Goal: Task Accomplishment & Management: Manage account settings

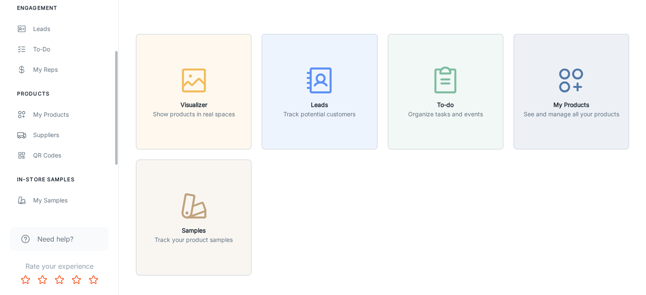
scroll to position [96, 0]
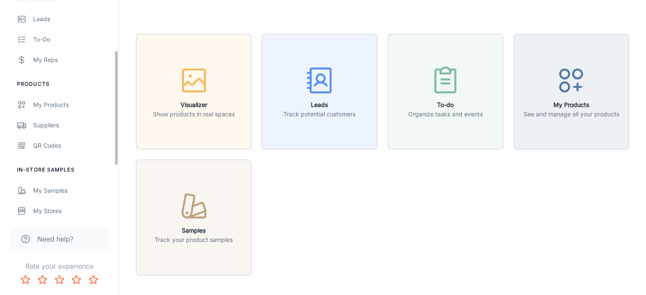
drag, startPoint x: 115, startPoint y: 97, endPoint x: 117, endPoint y: 148, distance: 51.4
click at [117, 148] on div "[PERSON_NAME] Premier Flooring [PERSON_NAME] Engagement Leads To-do My Reps Pro…" at bounding box center [59, 108] width 119 height 217
click at [54, 121] on div "Suppliers" at bounding box center [71, 125] width 77 height 9
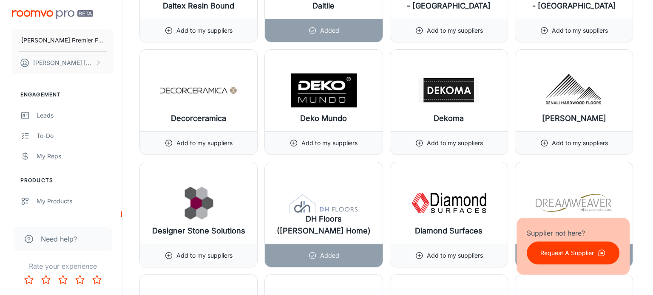
scroll to position [3332, 0]
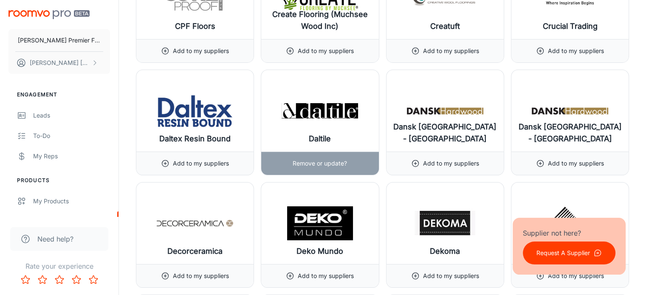
click at [330, 133] on h6 "Daltile" at bounding box center [320, 139] width 22 height 12
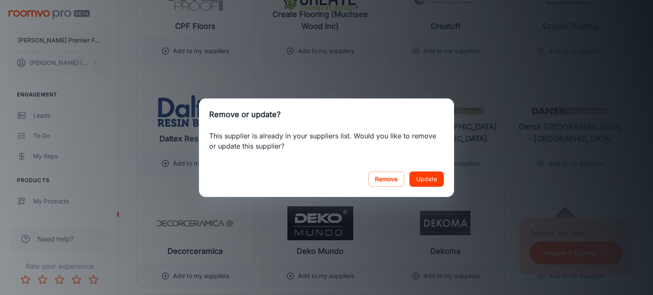
click at [425, 176] on button "Update" at bounding box center [426, 179] width 34 height 15
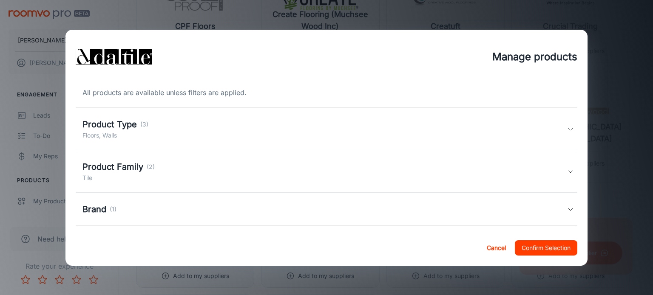
click at [567, 127] on icon at bounding box center [570, 129] width 7 height 7
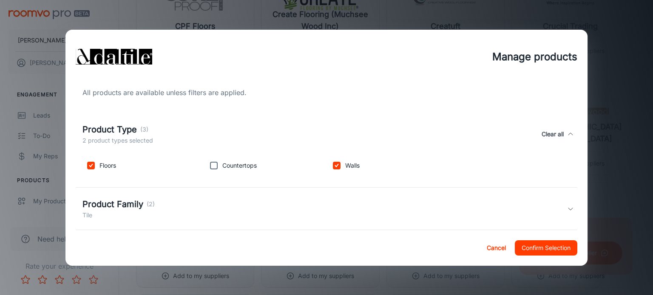
click at [567, 209] on icon at bounding box center [570, 209] width 7 height 7
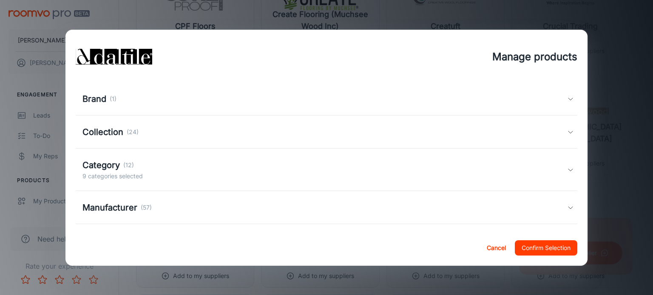
scroll to position [188, 0]
click at [567, 95] on icon at bounding box center [570, 96] width 7 height 7
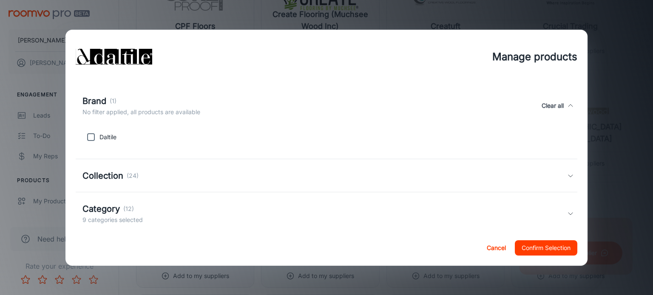
click at [568, 176] on polyline at bounding box center [570, 176] width 4 height 2
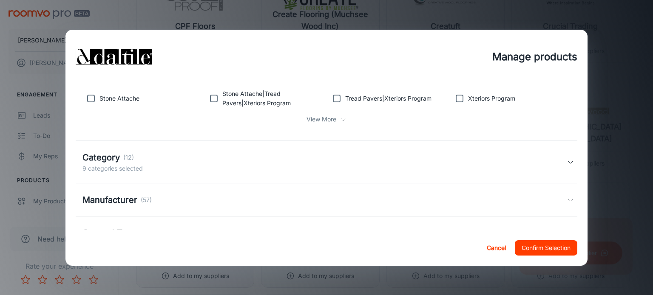
scroll to position [352, 0]
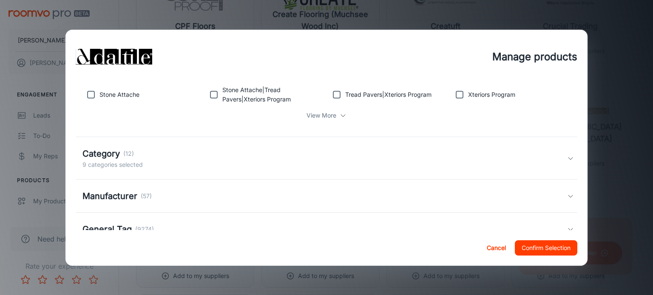
click at [567, 157] on icon at bounding box center [570, 158] width 7 height 7
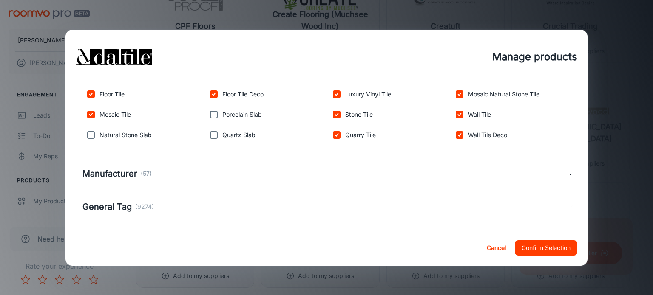
scroll to position [456, 0]
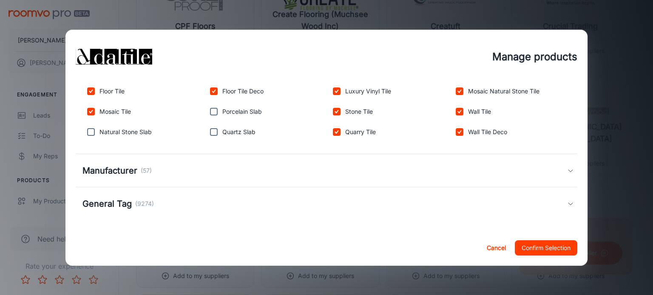
click at [567, 170] on icon at bounding box center [570, 170] width 7 height 7
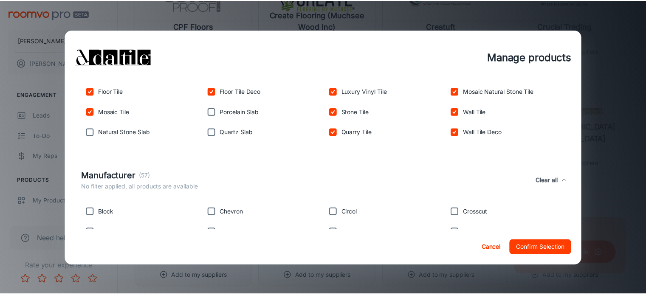
scroll to position [563, 0]
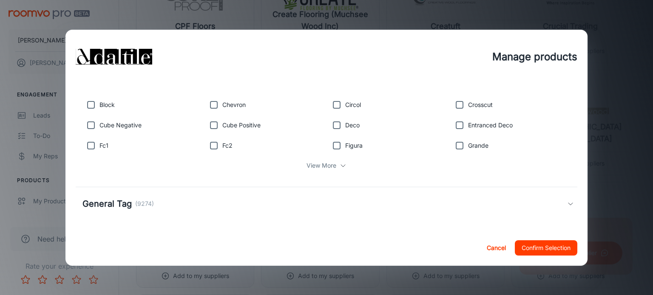
click at [568, 203] on polyline at bounding box center [570, 204] width 4 height 2
click at [535, 246] on button "Confirm Selection" at bounding box center [545, 247] width 62 height 15
